Goal: Information Seeking & Learning: Check status

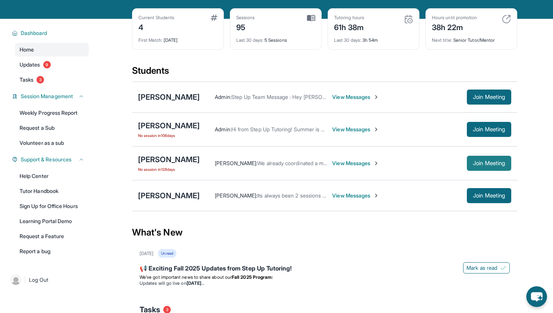
scroll to position [37, 0]
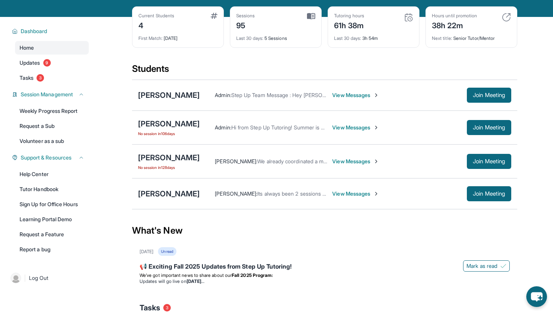
click at [421, 225] on div "What's New" at bounding box center [325, 230] width 386 height 33
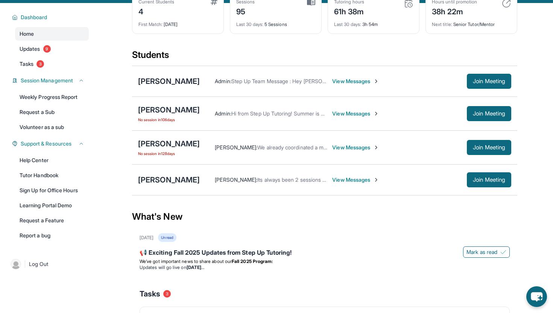
scroll to position [50, 0]
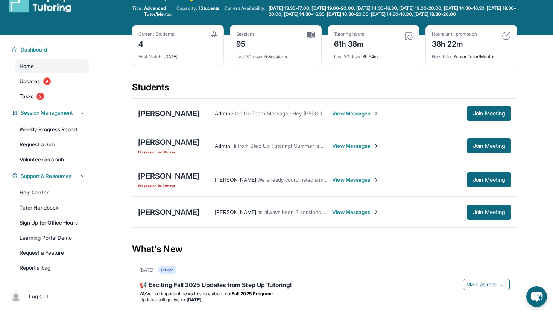
scroll to position [21, 0]
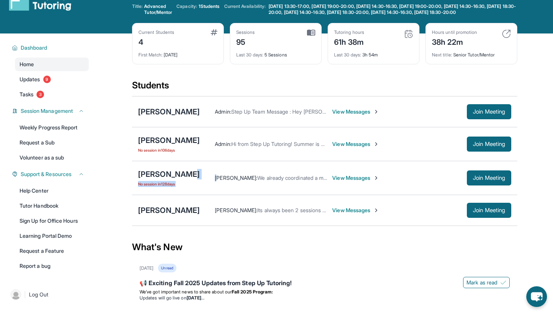
drag, startPoint x: 185, startPoint y: 181, endPoint x: 210, endPoint y: 184, distance: 25.4
click at [210, 184] on div "[PERSON_NAME] No session [DATE] [PERSON_NAME] : We already coordinated a meetin…" at bounding box center [325, 178] width 386 height 34
click at [201, 192] on div "[PERSON_NAME] No session [DATE] [PERSON_NAME] : We already coordinated a meetin…" at bounding box center [325, 178] width 386 height 34
